Goal: Book appointment/travel/reservation

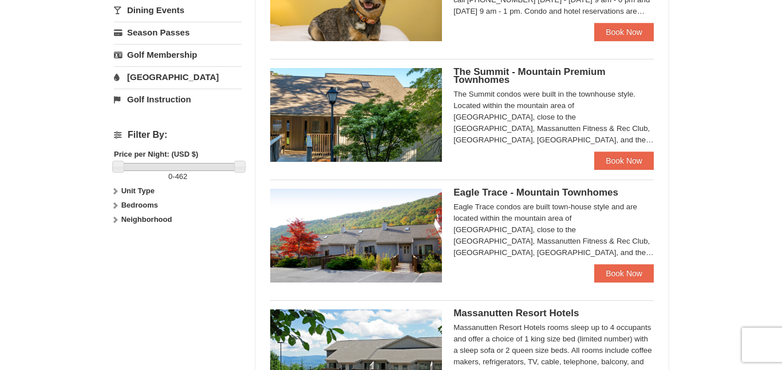
scroll to position [421, 0]
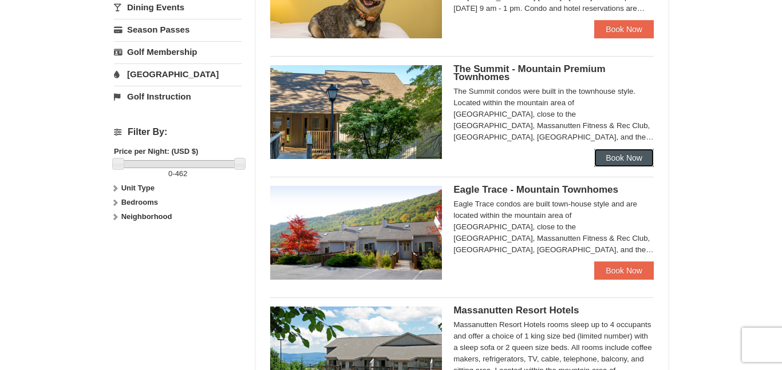
click at [644, 161] on link "Book Now" at bounding box center [624, 158] width 60 height 18
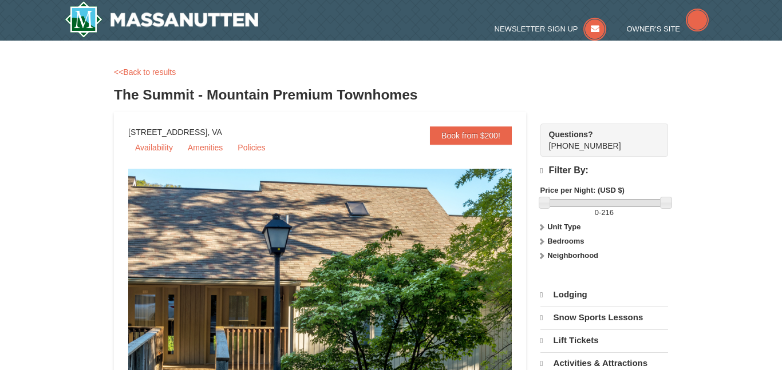
select select "9"
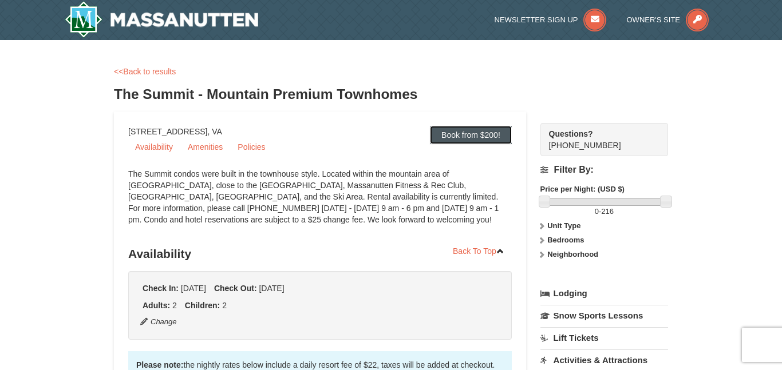
click at [455, 137] on link "Book from $200!" at bounding box center [471, 135] width 82 height 18
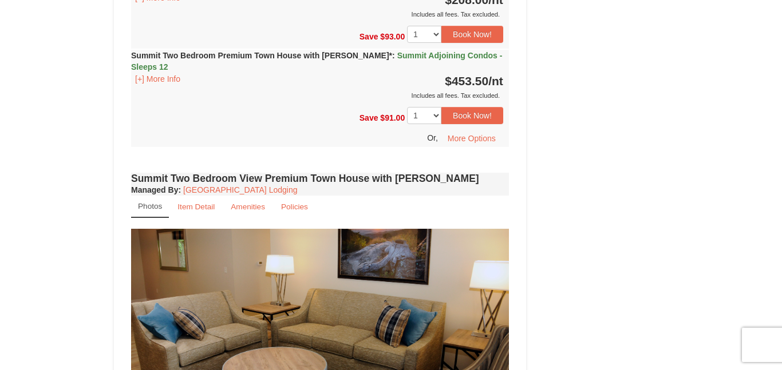
scroll to position [3812, 0]
